Goal: Task Accomplishment & Management: Use online tool/utility

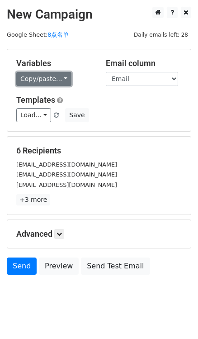
click at [55, 75] on link "Copy/paste..." at bounding box center [43, 79] width 55 height 14
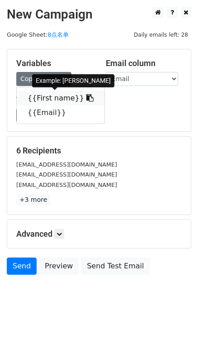
click at [86, 98] on icon at bounding box center [89, 97] width 7 height 7
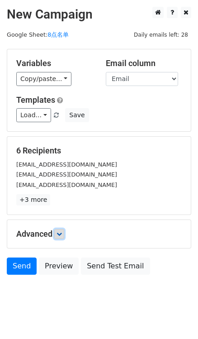
click at [57, 233] on link at bounding box center [59, 234] width 10 height 10
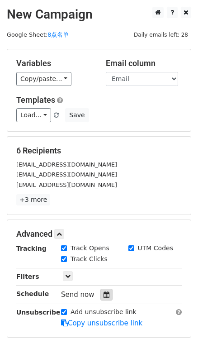
click at [106, 292] on icon at bounding box center [106, 294] width 6 height 6
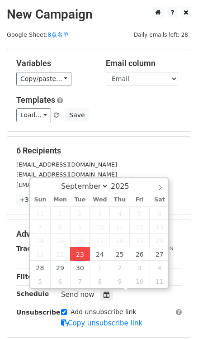
type input "2025-09-23 16:16"
type input "04"
type input "16"
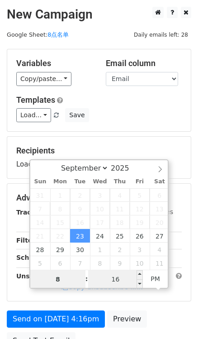
type input "8"
type input "2025-09-23 20:16"
type input "08"
click at [119, 282] on input "16" at bounding box center [115, 279] width 55 height 18
type input "0"
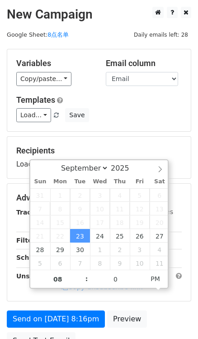
type input "2025-09-23 20:00"
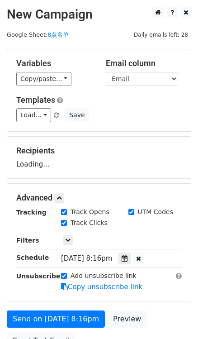
click at [128, 118] on div "Load... No templates saved Save" at bounding box center [98, 115] width 179 height 14
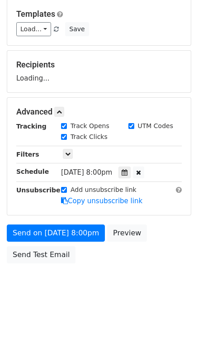
scroll to position [86, 0]
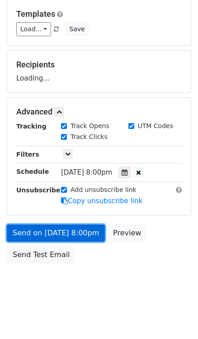
click at [85, 230] on link "Send on Sep 23 at 8:00pm" at bounding box center [56, 232] width 98 height 17
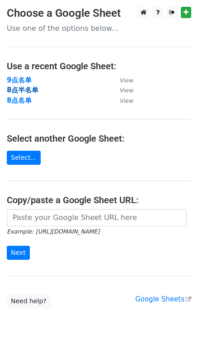
click at [10, 86] on strong "8点半名单" at bounding box center [23, 90] width 32 height 8
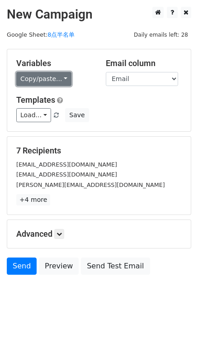
click at [64, 74] on link "Copy/paste..." at bounding box center [43, 79] width 55 height 14
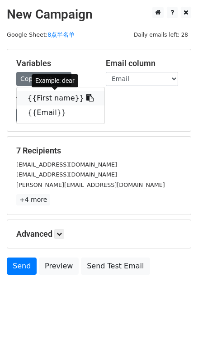
click at [84, 94] on span at bounding box center [88, 98] width 9 height 9
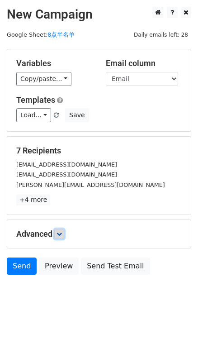
click at [61, 233] on icon at bounding box center [58, 233] width 5 height 5
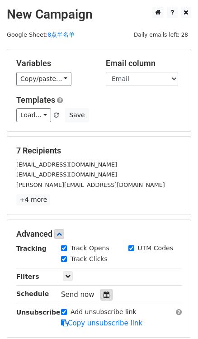
click at [108, 290] on div at bounding box center [106, 294] width 12 height 12
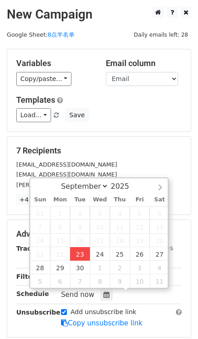
type input "2025-09-23 16:17"
type input "04"
type input "17"
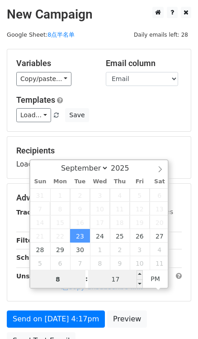
type input "8"
type input "2025-09-23 20:17"
type input "08"
click at [115, 278] on input "17" at bounding box center [115, 279] width 55 height 18
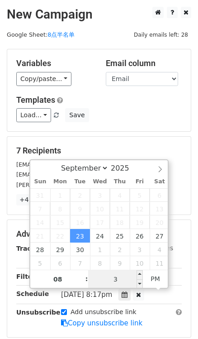
type input "30"
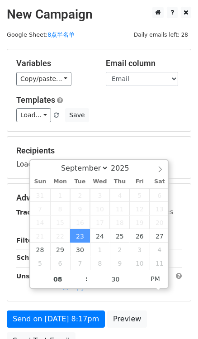
type input "2025-09-23 20:30"
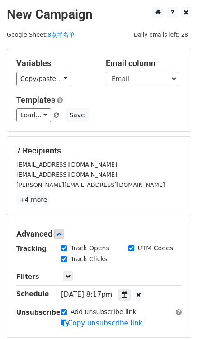
click at [108, 152] on h5 "7 Recipients" at bounding box center [98, 151] width 165 height 10
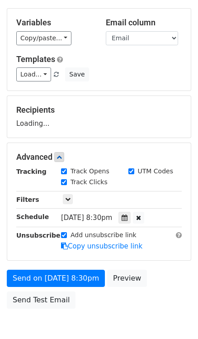
scroll to position [86, 0]
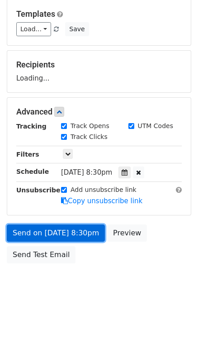
click at [90, 236] on link "Send on Sep 23 at 8:30pm" at bounding box center [56, 232] width 98 height 17
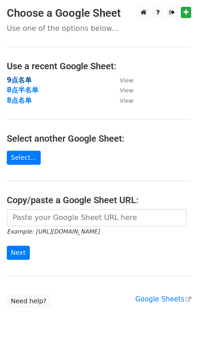
click at [17, 77] on strong "9点名单" at bounding box center [19, 80] width 25 height 8
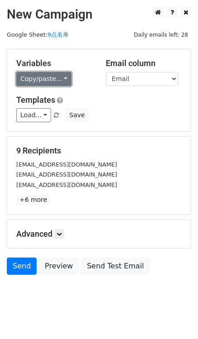
click at [61, 75] on link "Copy/paste..." at bounding box center [43, 79] width 55 height 14
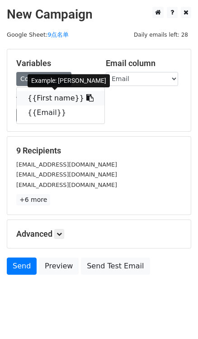
click at [86, 95] on icon at bounding box center [89, 97] width 7 height 7
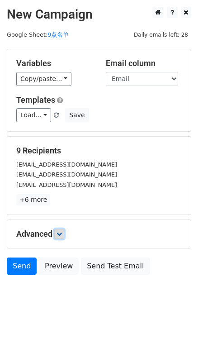
click at [61, 234] on icon at bounding box center [58, 233] width 5 height 5
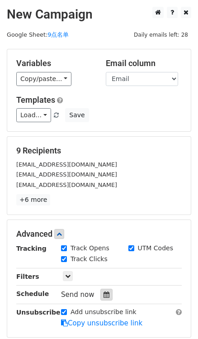
click at [103, 291] on icon at bounding box center [106, 294] width 6 height 6
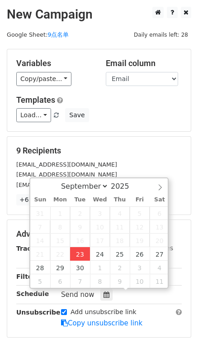
type input "2025-09-23 16:18"
type input "04"
type input "18"
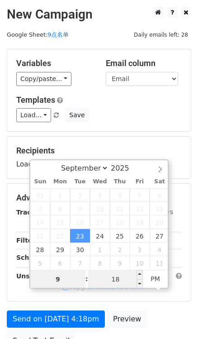
type input "9"
type input "2025-09-23 21:18"
type input "09"
click at [103, 280] on input "18" at bounding box center [115, 279] width 55 height 18
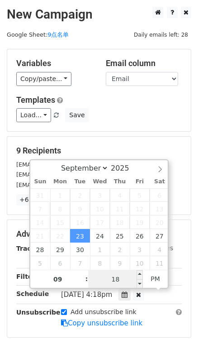
type input "0"
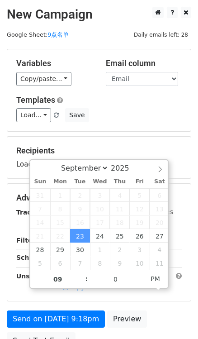
type input "2025-09-23 21:00"
click at [130, 127] on div "Variables Copy/paste... {{First name}} {{Email}} Email column First name Email …" at bounding box center [98, 90] width 183 height 82
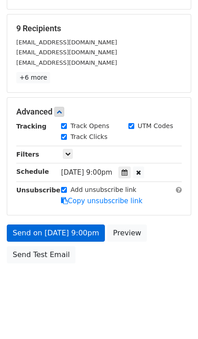
scroll to position [86, 0]
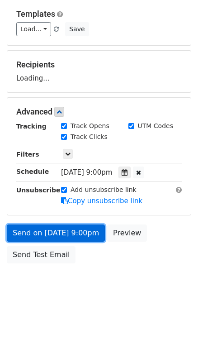
click at [78, 231] on link "Send on Sep 23 at 9:00pm" at bounding box center [56, 232] width 98 height 17
